Goal: Task Accomplishment & Management: Use online tool/utility

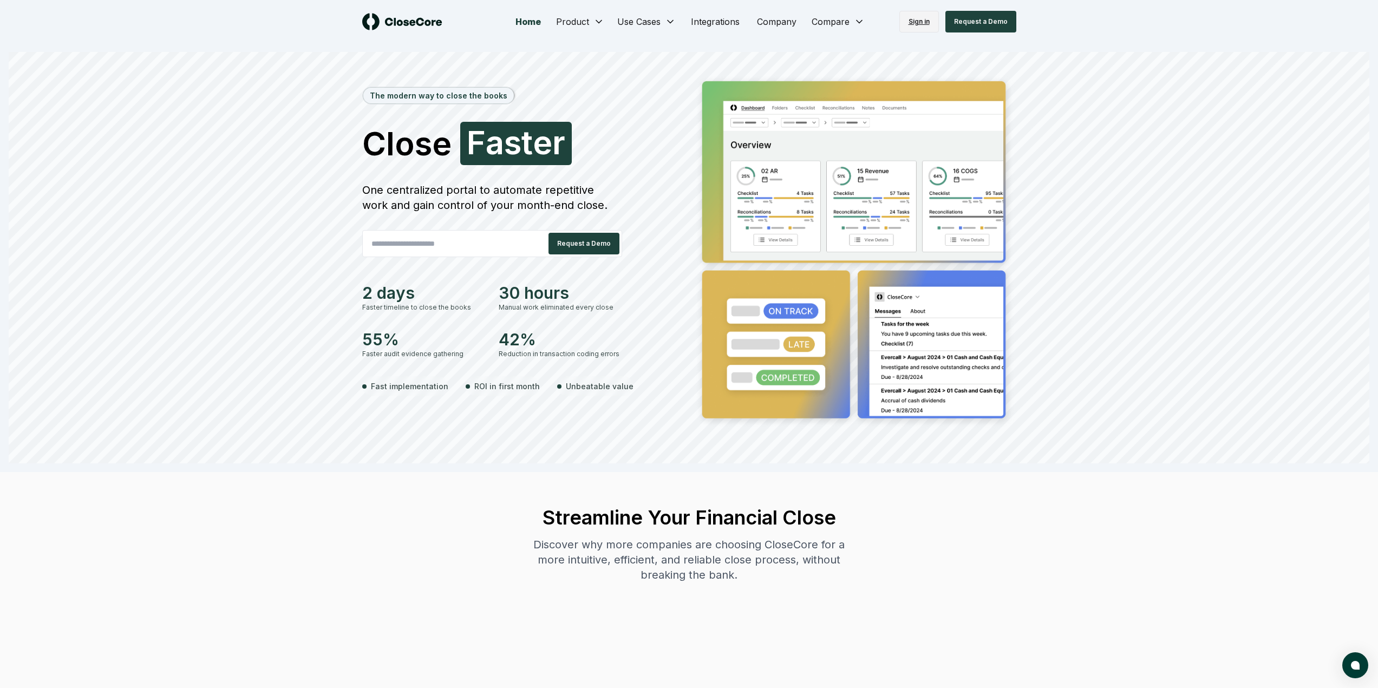
click at [912, 18] on link "Sign in" at bounding box center [919, 22] width 40 height 22
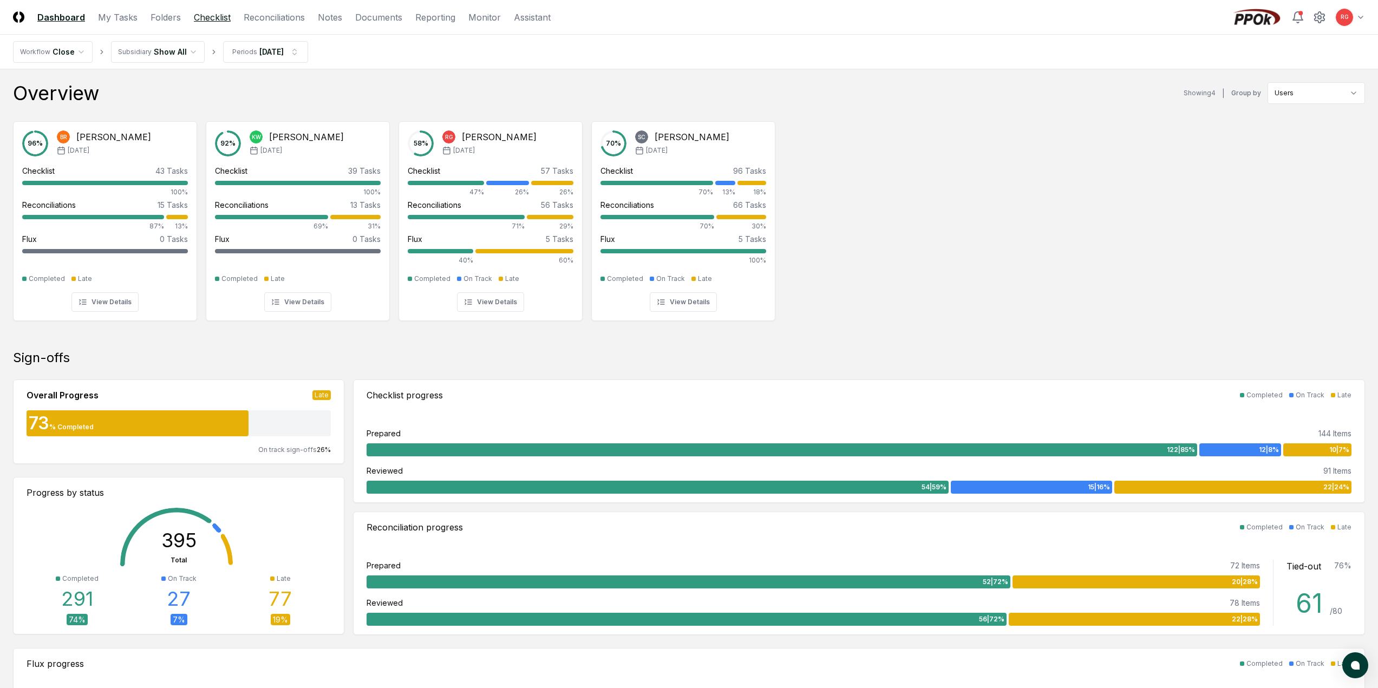
click at [221, 17] on link "Checklist" at bounding box center [212, 17] width 37 height 13
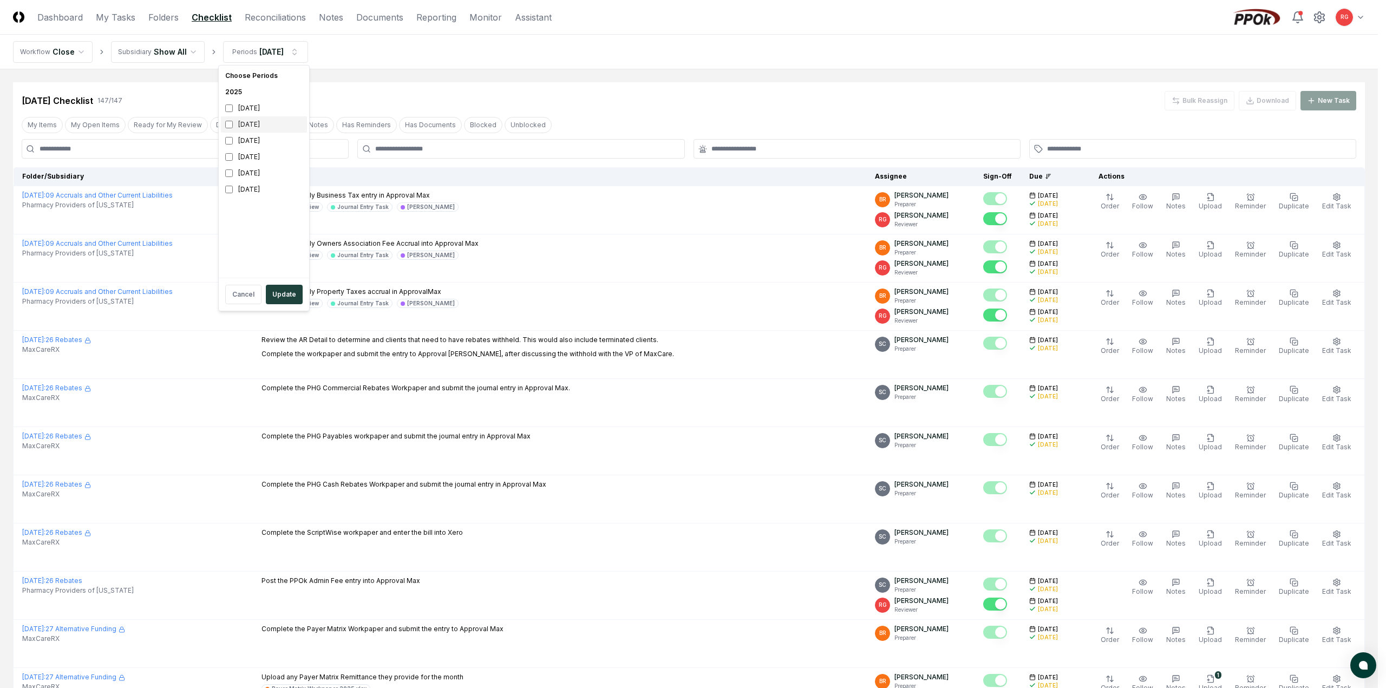
click at [262, 129] on div "September 2025" at bounding box center [264, 124] width 86 height 16
click at [240, 144] on div "August 2025" at bounding box center [264, 141] width 86 height 16
click at [288, 303] on button "Update" at bounding box center [284, 294] width 37 height 19
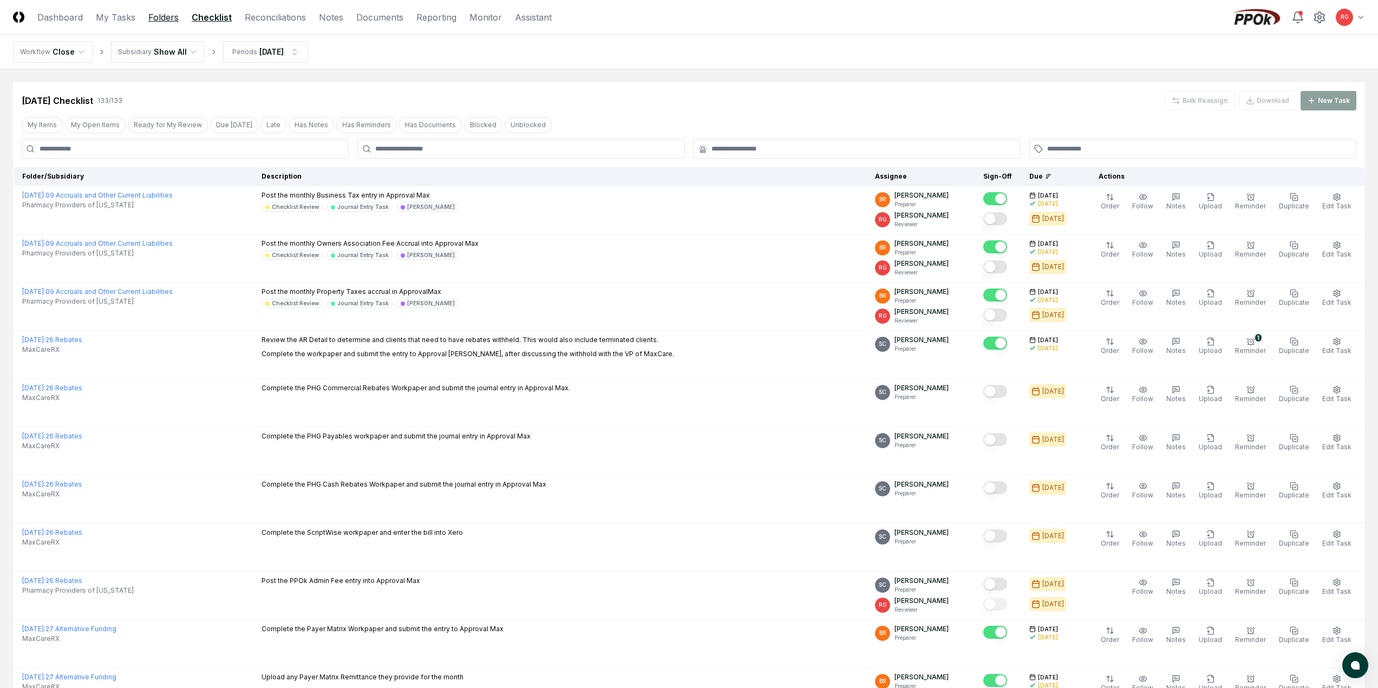
click at [157, 17] on link "Folders" at bounding box center [163, 17] width 30 height 13
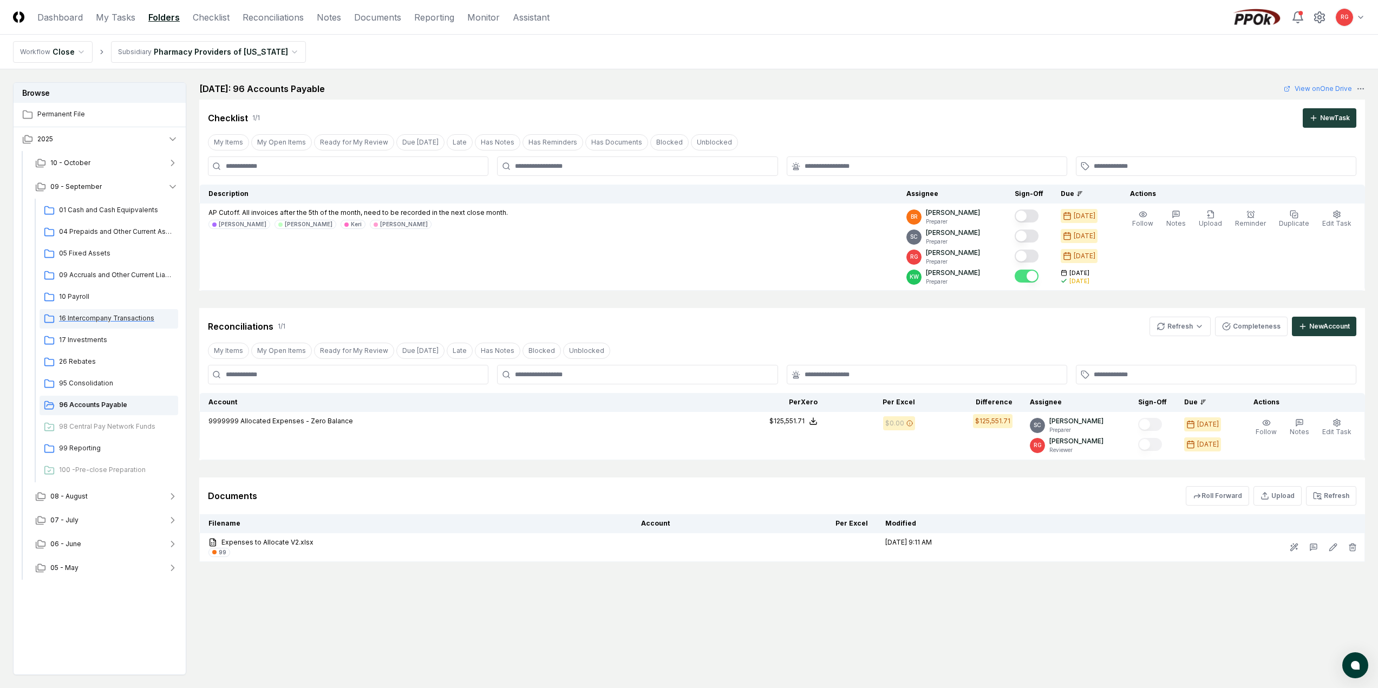
click at [95, 319] on span "16 Intercompany Transactions" at bounding box center [116, 319] width 115 height 10
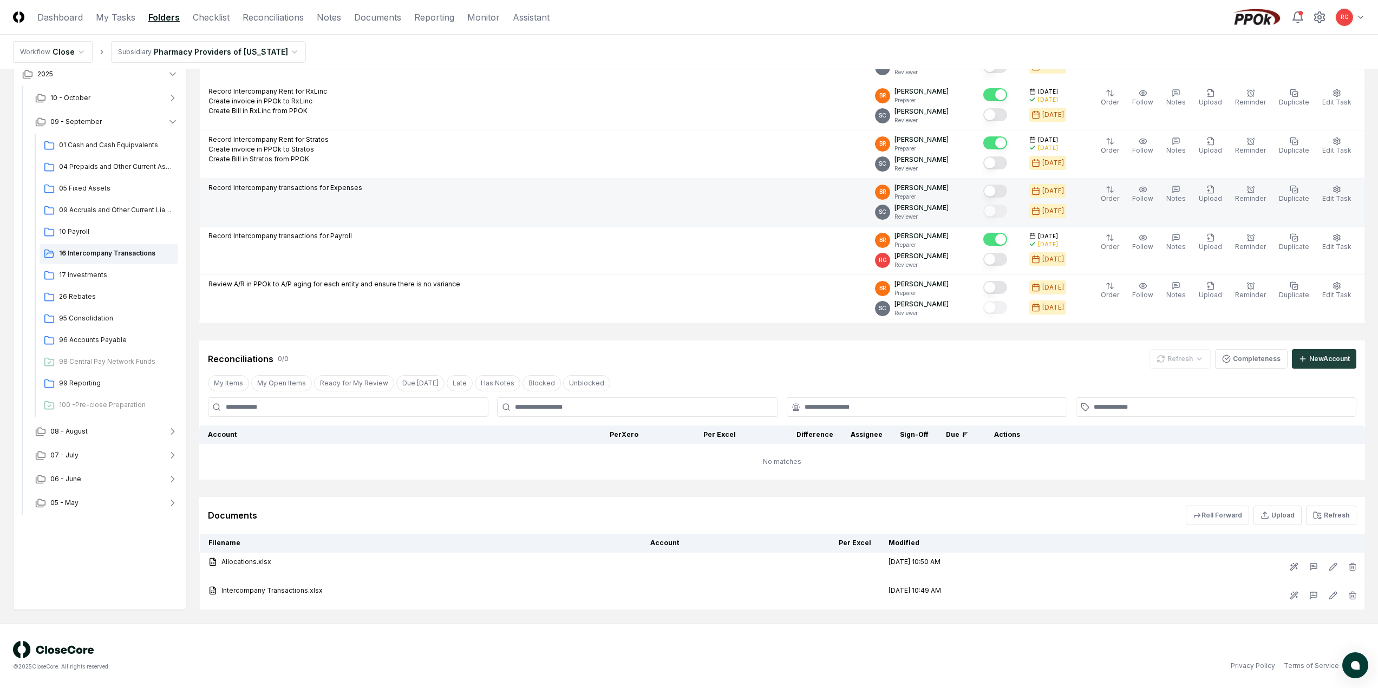
scroll to position [103, 0]
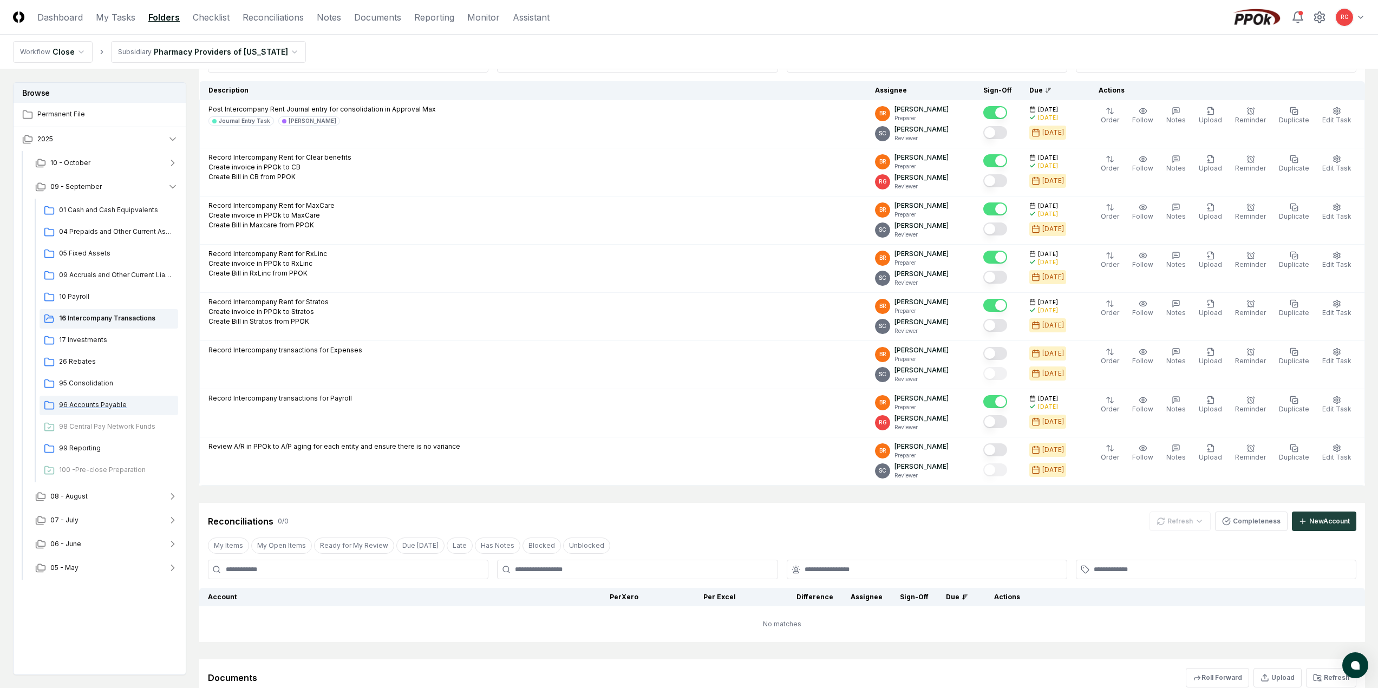
click at [84, 399] on div "96 Accounts Payable" at bounding box center [109, 405] width 139 height 19
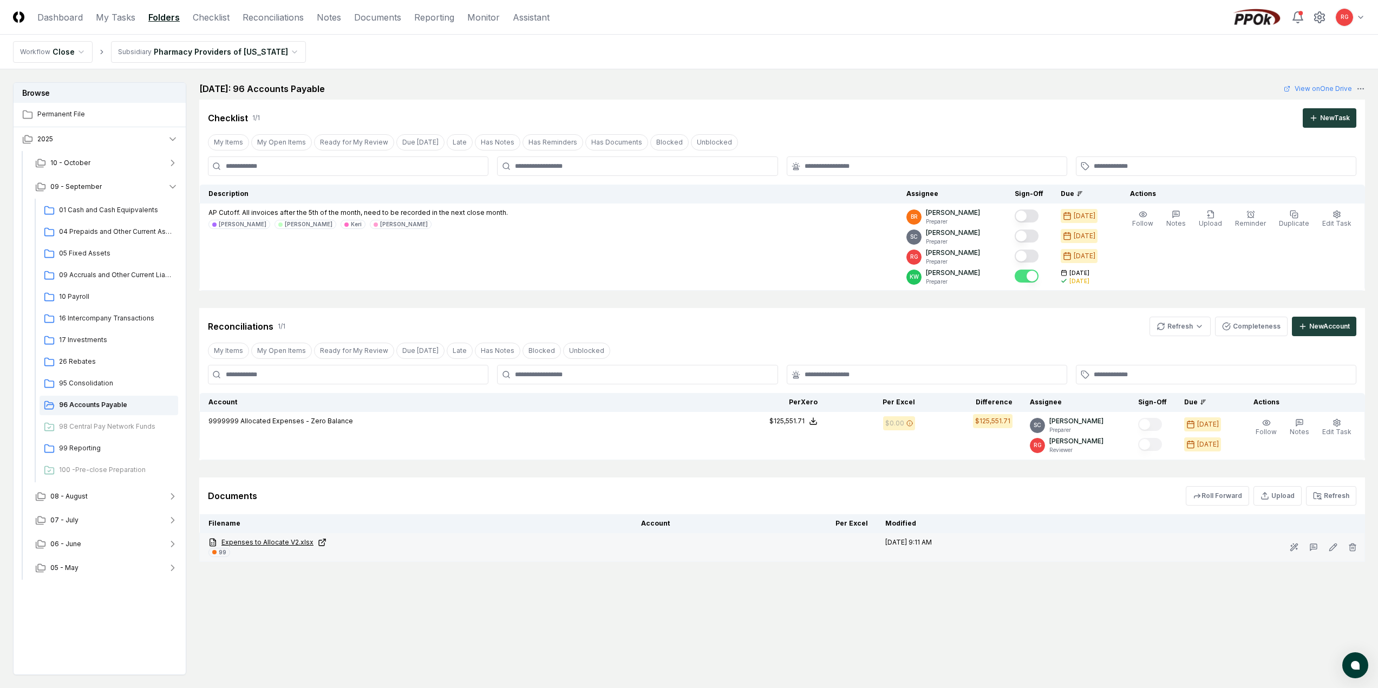
click at [268, 546] on link "Expenses to Allocate V2.xlsx" at bounding box center [415, 543] width 415 height 10
